Goal: Book appointment/travel/reservation

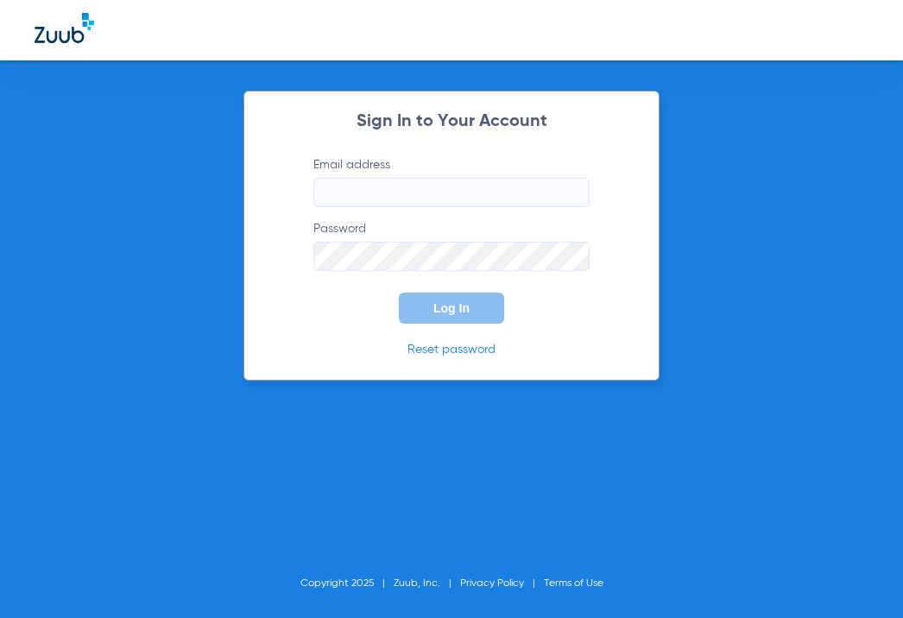
type input "[EMAIL_ADDRESS][DOMAIN_NAME]"
click at [482, 303] on button "Log In" at bounding box center [451, 308] width 105 height 31
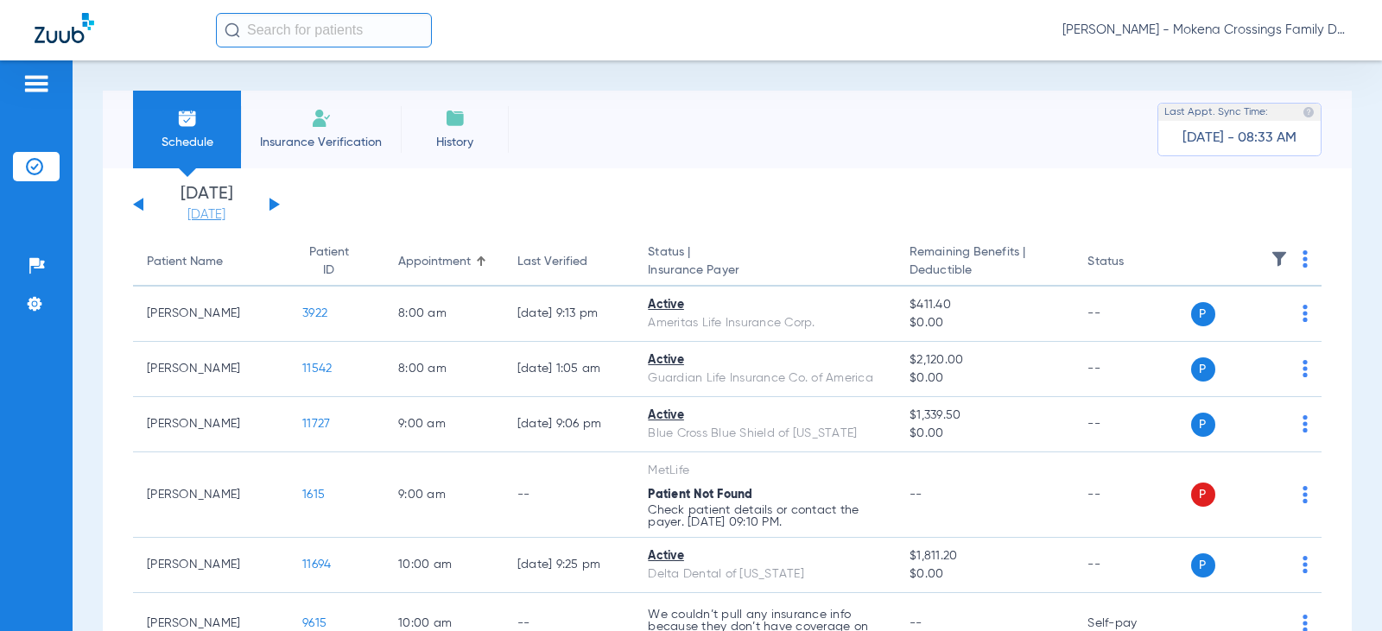
click at [227, 218] on link "[DATE]" at bounding box center [207, 214] width 104 height 17
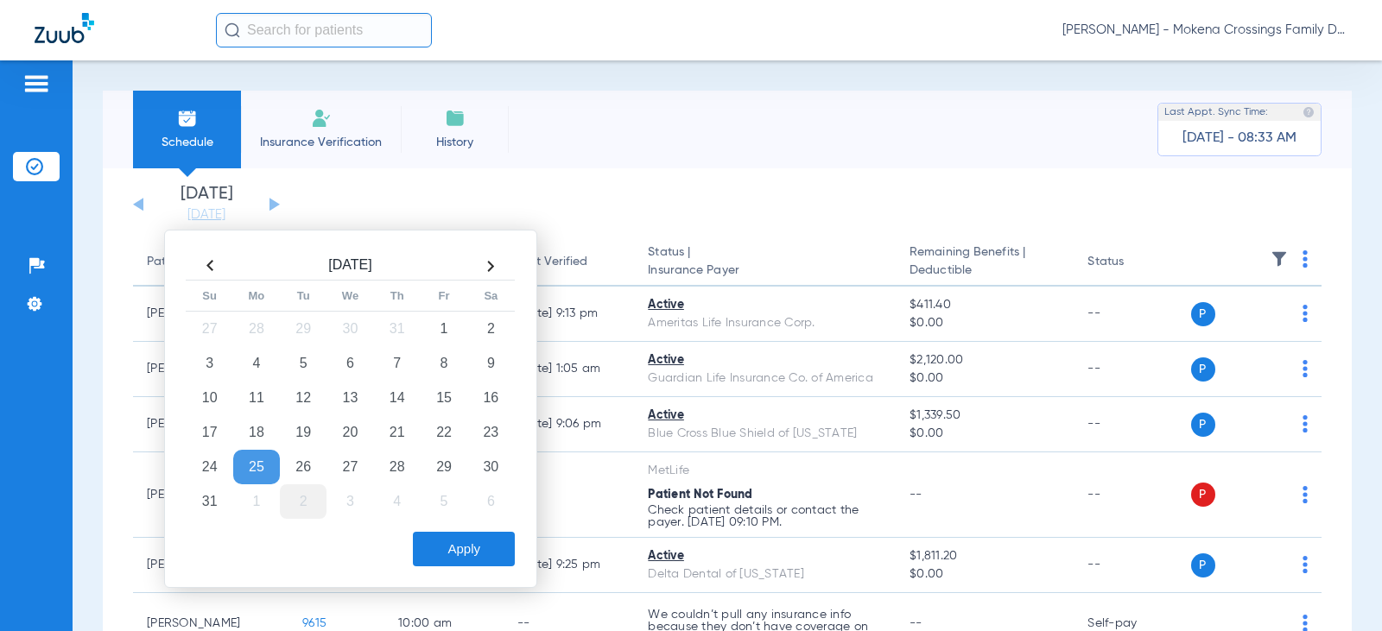
click at [312, 497] on td "2" at bounding box center [303, 502] width 47 height 35
click at [447, 552] on button "Apply" at bounding box center [464, 549] width 102 height 35
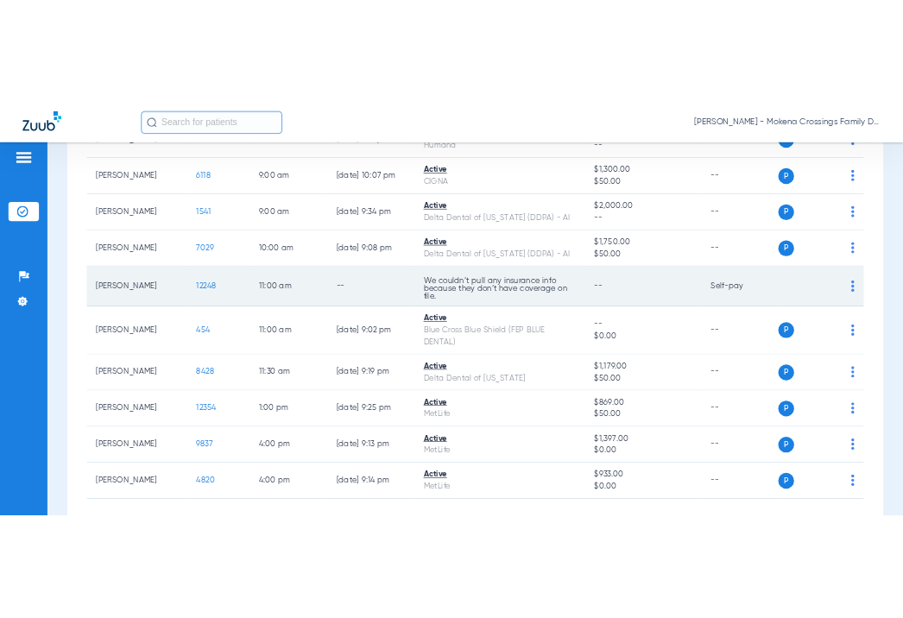
scroll to position [367, 0]
